Goal: Navigation & Orientation: Go to known website

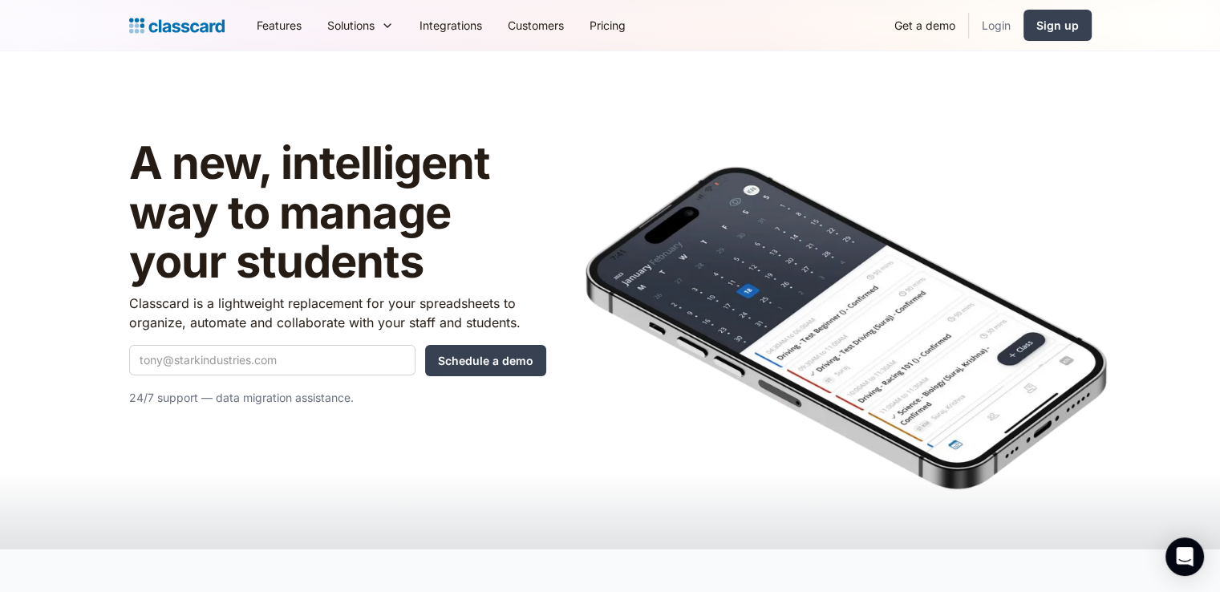
click at [988, 28] on link "Login" at bounding box center [996, 25] width 55 height 36
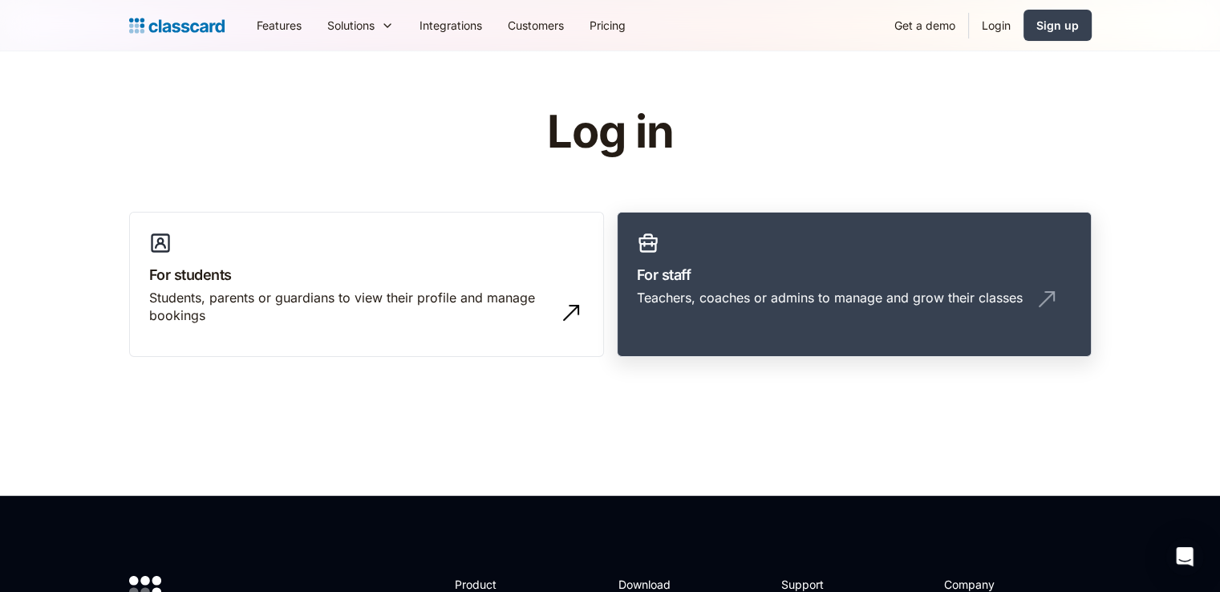
click at [745, 286] on link "For staff Teachers, coaches or admins to manage and grow their classes" at bounding box center [854, 285] width 475 height 146
